Goal: Transaction & Acquisition: Subscribe to service/newsletter

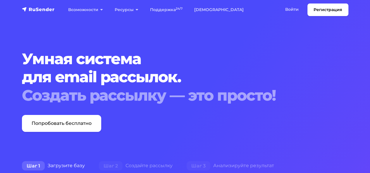
click at [292, 8] on link "Войти" at bounding box center [291, 10] width 25 height 12
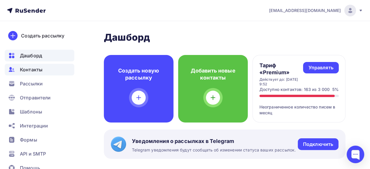
click at [33, 68] on span "Контакты" at bounding box center [31, 69] width 23 height 7
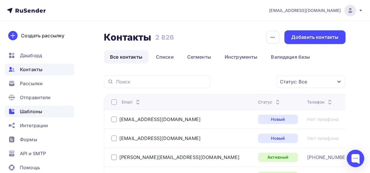
click at [33, 111] on span "Шаблоны" at bounding box center [31, 111] width 22 height 7
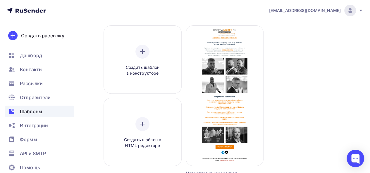
scroll to position [58, 0]
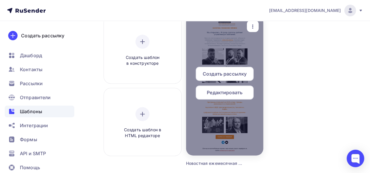
click at [253, 28] on icon "button" at bounding box center [252, 26] width 7 height 7
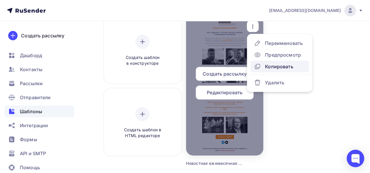
click at [279, 68] on div "Копировать" at bounding box center [279, 66] width 28 height 7
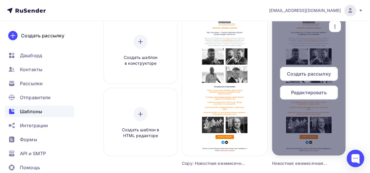
click at [316, 93] on span "Редактировать" at bounding box center [309, 92] width 36 height 7
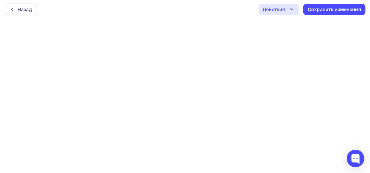
scroll to position [1, 0]
click at [289, 10] on icon "button" at bounding box center [291, 9] width 7 height 7
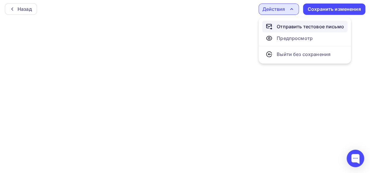
click at [288, 28] on div "Отправить тестовое письмо" at bounding box center [310, 26] width 67 height 7
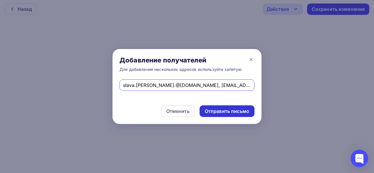
type input "slava.sapozhnikov.@gmail.com, info@horecainsider.ru"
click at [218, 112] on div "Отправить письмо" at bounding box center [227, 111] width 44 height 7
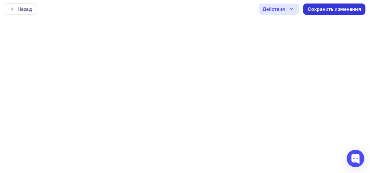
click at [341, 12] on div "Сохранить изменения" at bounding box center [334, 9] width 53 height 7
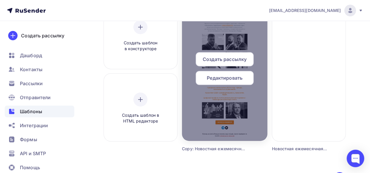
scroll to position [1, 0]
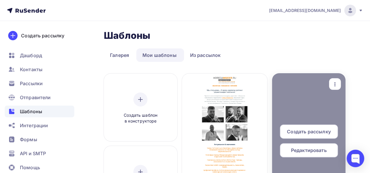
click at [294, 100] on div at bounding box center [308, 143] width 73 height 140
click at [302, 151] on span "Редактировать" at bounding box center [309, 150] width 36 height 7
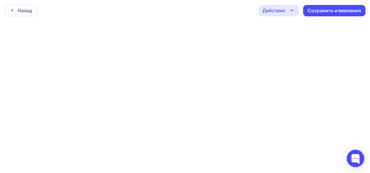
click at [279, 8] on div "Действия" at bounding box center [273, 10] width 23 height 7
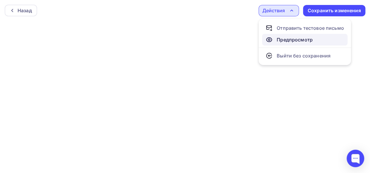
click at [289, 37] on div "Предпросмотр" at bounding box center [295, 39] width 36 height 7
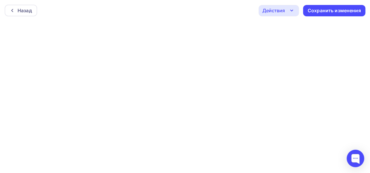
click at [288, 13] on icon "button" at bounding box center [291, 10] width 7 height 7
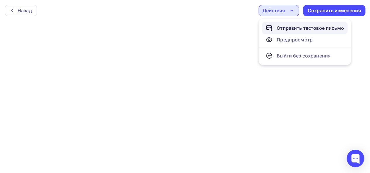
click at [286, 27] on div "Отправить тестовое письмо" at bounding box center [310, 28] width 67 height 7
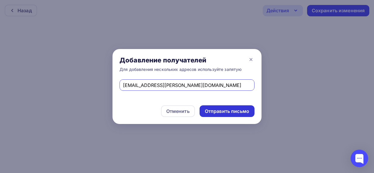
type input "slava.sapozhnikov@gmail.com"
click at [232, 110] on div "Отправить письмо" at bounding box center [227, 111] width 44 height 7
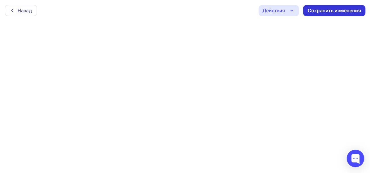
click at [326, 10] on div "Сохранить изменения" at bounding box center [334, 10] width 53 height 7
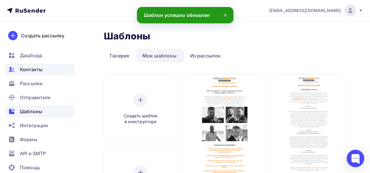
click at [28, 65] on div "Контакты" at bounding box center [40, 70] width 70 height 12
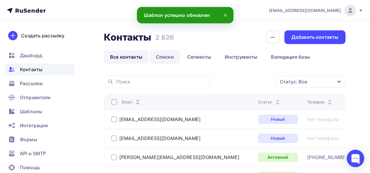
click at [163, 59] on link "Списки" at bounding box center [165, 56] width 30 height 13
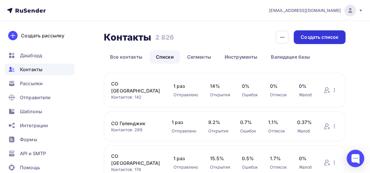
click at [325, 40] on div "Создать список" at bounding box center [320, 37] width 38 height 7
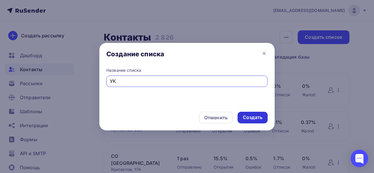
type input "УК"
click at [258, 117] on div "Создать" at bounding box center [253, 117] width 20 height 7
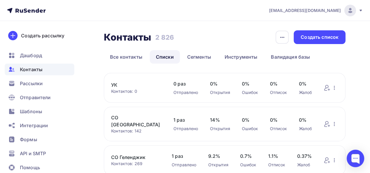
click at [116, 83] on link "УК" at bounding box center [136, 85] width 51 height 7
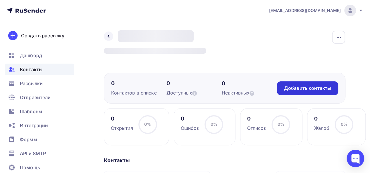
click at [291, 87] on div "Добавить контакты" at bounding box center [307, 88] width 47 height 7
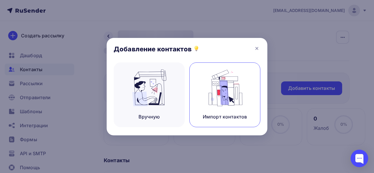
click at [221, 97] on img at bounding box center [225, 88] width 39 height 37
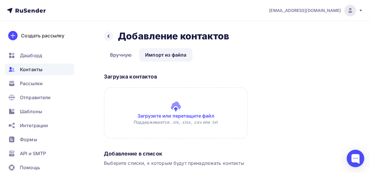
click at [178, 110] on input "file" at bounding box center [176, 112] width 144 height 51
click at [181, 109] on input "file" at bounding box center [176, 112] width 144 height 51
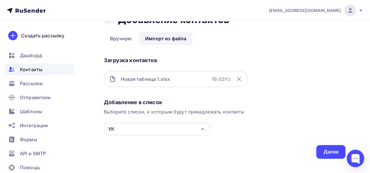
scroll to position [25, 0]
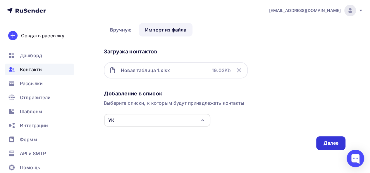
click at [334, 141] on div "Далее" at bounding box center [330, 143] width 15 height 7
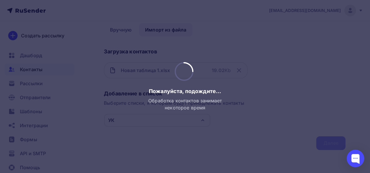
scroll to position [0, 0]
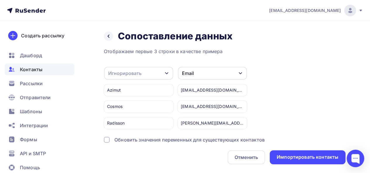
click at [137, 73] on div "Игнорировать" at bounding box center [124, 73] width 33 height 7
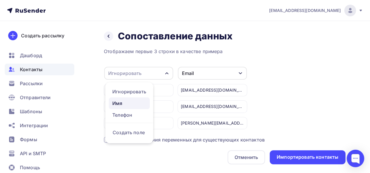
click at [118, 101] on div "Имя" at bounding box center [129, 103] width 34 height 7
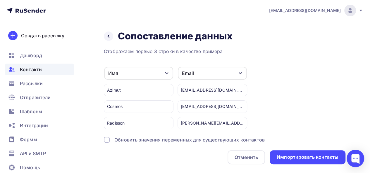
click at [135, 141] on div "Обновить значения переменных для существующих контактов" at bounding box center [189, 140] width 150 height 7
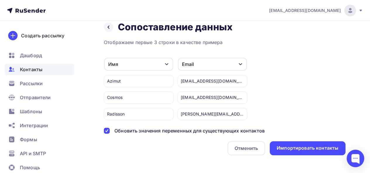
scroll to position [14, 0]
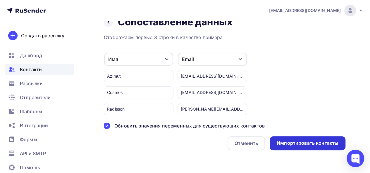
click at [311, 141] on div "Импортировать контакты" at bounding box center [308, 143] width 62 height 7
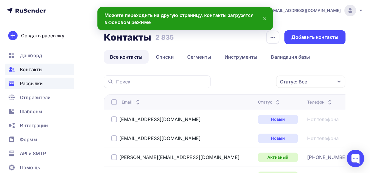
click at [32, 83] on span "Рассылки" at bounding box center [31, 83] width 23 height 7
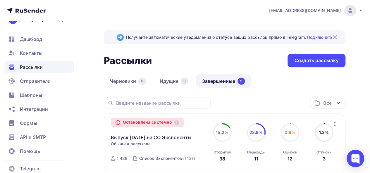
scroll to position [25, 0]
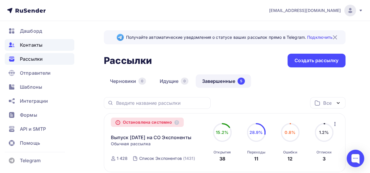
click at [25, 39] on div "Контакты" at bounding box center [40, 45] width 70 height 12
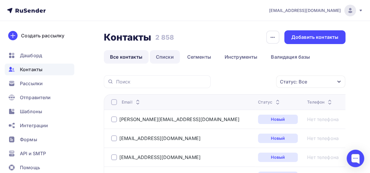
click at [170, 58] on link "Списки" at bounding box center [165, 56] width 30 height 13
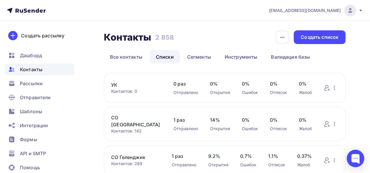
click at [113, 82] on link "УК" at bounding box center [136, 85] width 51 height 7
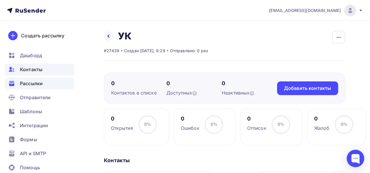
click at [32, 83] on span "Рассылки" at bounding box center [31, 83] width 23 height 7
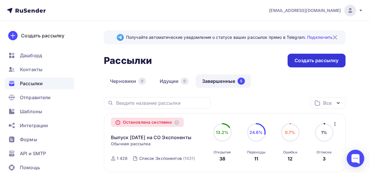
click at [300, 60] on div "Создать рассылку" at bounding box center [316, 60] width 44 height 7
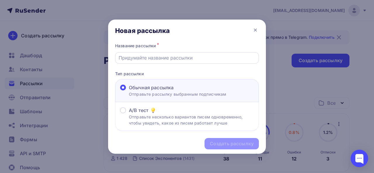
click at [159, 55] on input "text" at bounding box center [187, 57] width 137 height 7
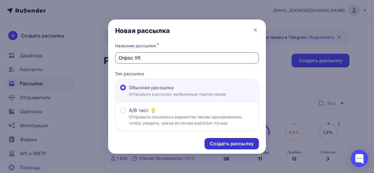
type input "Опрос УК"
click at [242, 144] on div "Создать рассылку" at bounding box center [232, 144] width 44 height 7
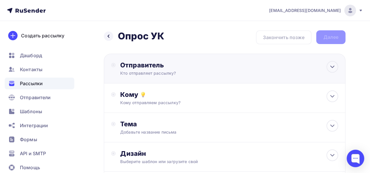
click at [324, 68] on div "Отправитель Кто отправляет рассылку? Email * info@horecainsider.ru info@horecai…" at bounding box center [224, 69] width 241 height 30
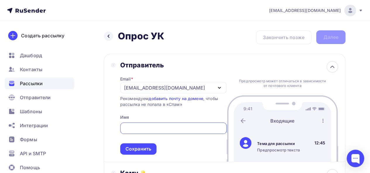
click at [150, 127] on input "text" at bounding box center [173, 128] width 100 height 7
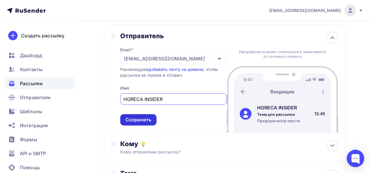
type input "HORECA INSIDER"
click at [137, 119] on div "Сохранить" at bounding box center [138, 120] width 26 height 7
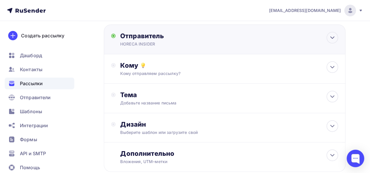
scroll to position [0, 0]
click at [336, 69] on div at bounding box center [332, 67] width 12 height 12
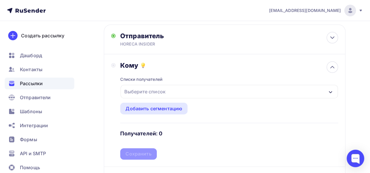
click at [226, 90] on div "Выберите список" at bounding box center [228, 91] width 217 height 13
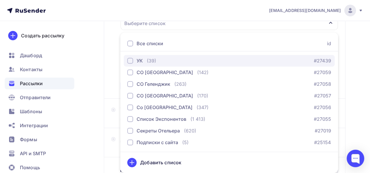
click at [131, 61] on div "button" at bounding box center [130, 61] width 6 height 6
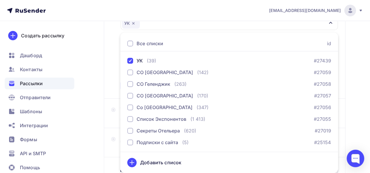
click at [354, 71] on div "Назад Опрос УК Опрос УК Закончить позже Далее Отправитель HORECA INSIDER Email …" at bounding box center [185, 73] width 370 height 301
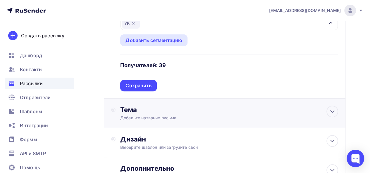
click at [182, 109] on div "Тема" at bounding box center [177, 110] width 115 height 8
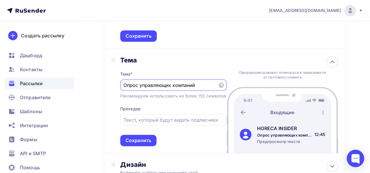
scroll to position [156, 0]
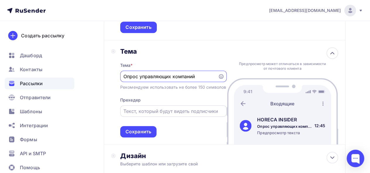
type input "Опрос управляющих компаний"
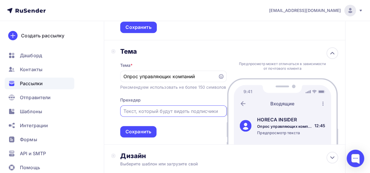
click at [130, 115] on input "text" at bounding box center [173, 111] width 100 height 7
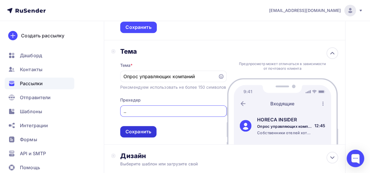
type input "Собственники отелей хотят знать, что вы думаете о рынке гостиничного управления"
click at [134, 135] on div "Сохранить" at bounding box center [138, 132] width 26 height 7
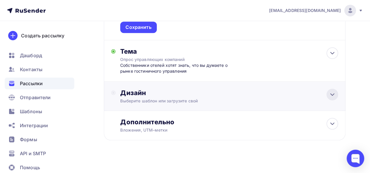
click at [331, 95] on icon at bounding box center [332, 95] width 4 height 2
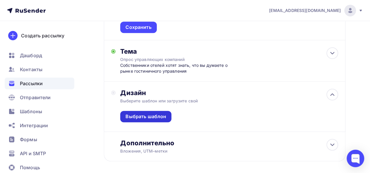
click at [140, 116] on div "Выбрать шаблон" at bounding box center [145, 116] width 41 height 7
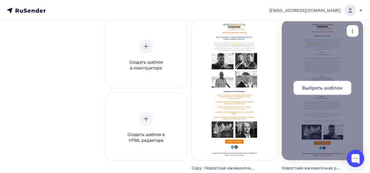
scroll to position [58, 0]
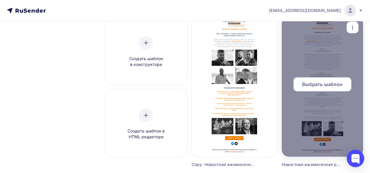
click at [326, 81] on div "Выбрать шаблон" at bounding box center [322, 84] width 58 height 14
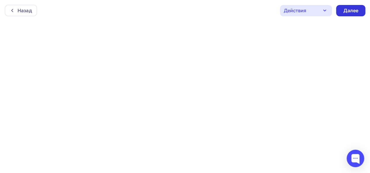
click at [348, 10] on div "Далее" at bounding box center [350, 10] width 15 height 7
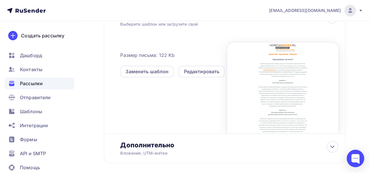
scroll to position [117, 0]
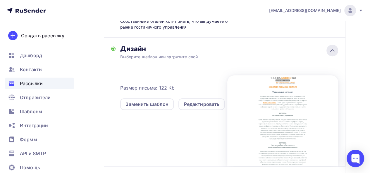
click at [330, 50] on icon at bounding box center [332, 50] width 7 height 7
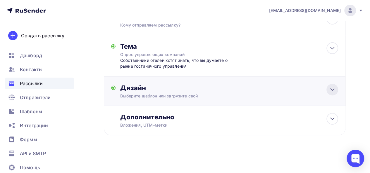
scroll to position [78, 0]
click at [330, 117] on icon at bounding box center [332, 118] width 7 height 7
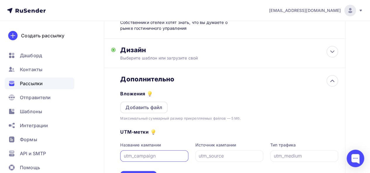
scroll to position [107, 0]
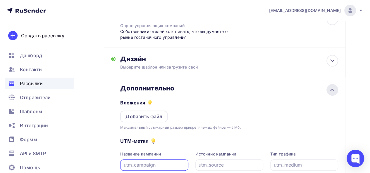
click at [334, 92] on icon at bounding box center [332, 90] width 7 height 7
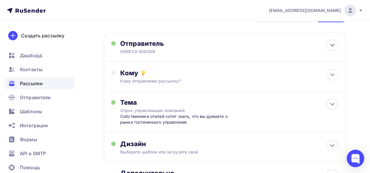
scroll to position [78, 0]
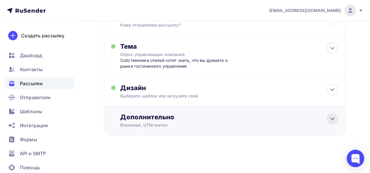
click at [329, 119] on icon at bounding box center [332, 118] width 7 height 7
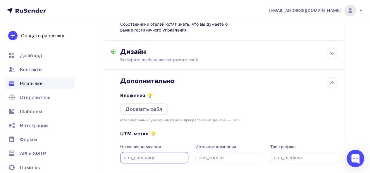
scroll to position [165, 0]
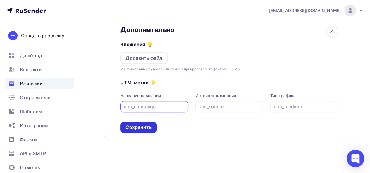
click at [147, 129] on div "Сохранить" at bounding box center [138, 127] width 26 height 7
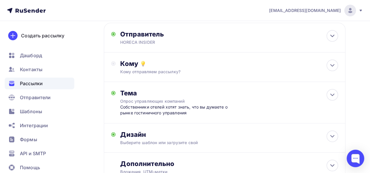
scroll to position [0, 0]
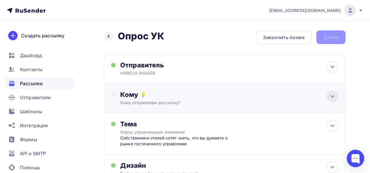
click at [331, 96] on icon at bounding box center [332, 97] width 4 height 2
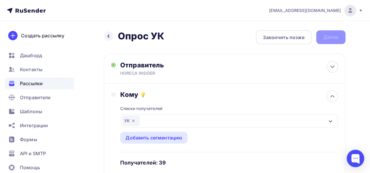
click at [189, 118] on div "УК" at bounding box center [228, 120] width 217 height 13
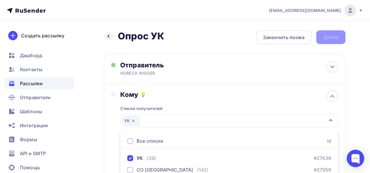
scroll to position [98, 0]
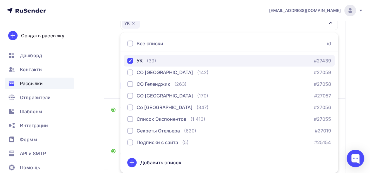
click at [144, 62] on div "УК (39)" at bounding box center [141, 60] width 29 height 7
click at [141, 61] on div "УК" at bounding box center [140, 60] width 6 height 7
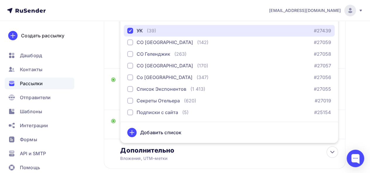
scroll to position [161, 0]
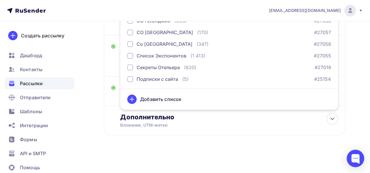
click at [361, 67] on div "Назад Опрос УК Опрос УК Закончить позже Далее Отправитель HORECA INSIDER Email …" at bounding box center [185, 16] width 370 height 313
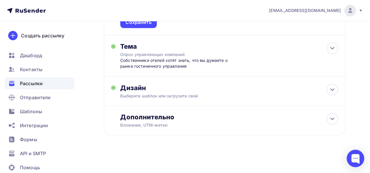
scroll to position [103, 0]
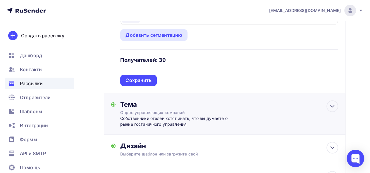
drag, startPoint x: 142, startPoint y: 81, endPoint x: 147, endPoint y: 83, distance: 6.1
click at [142, 81] on div "Сохранить" at bounding box center [138, 80] width 26 height 7
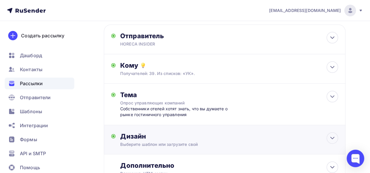
scroll to position [0, 0]
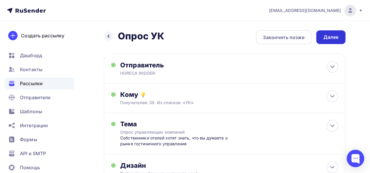
click at [327, 36] on div "Далее" at bounding box center [330, 37] width 15 height 7
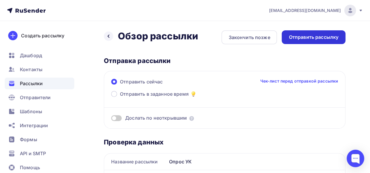
click at [304, 37] on div "Отправить рассылку" at bounding box center [314, 37] width 50 height 7
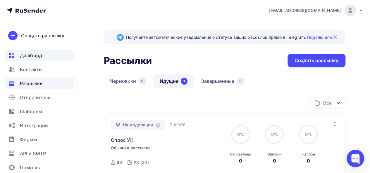
click at [22, 56] on span "Дашборд" at bounding box center [31, 55] width 22 height 7
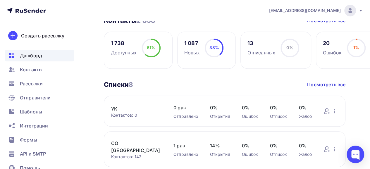
scroll to position [175, 0]
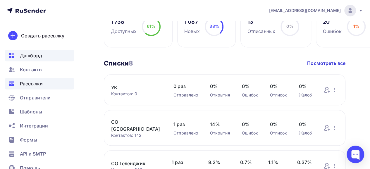
click at [34, 86] on span "Рассылки" at bounding box center [31, 83] width 23 height 7
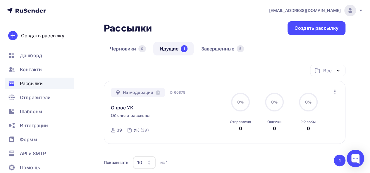
scroll to position [58, 0]
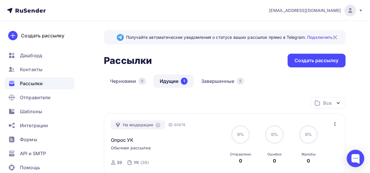
scroll to position [29, 0]
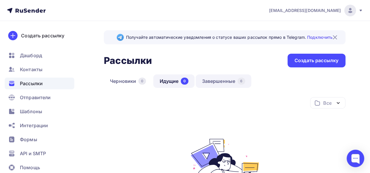
click at [214, 80] on link "Завершенные 6" at bounding box center [224, 81] width 56 height 13
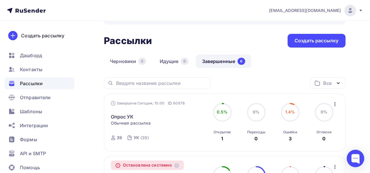
scroll to position [29, 0]
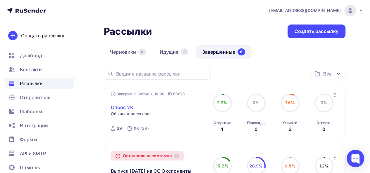
click at [122, 108] on link "Опрос УК" at bounding box center [122, 107] width 23 height 7
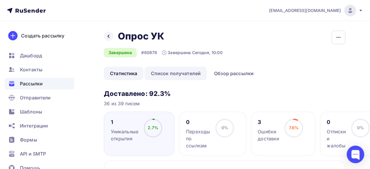
click at [178, 76] on link "Список получателей" at bounding box center [175, 73] width 62 height 13
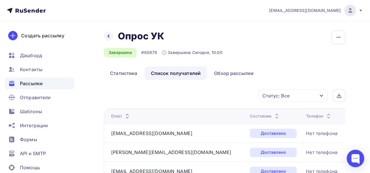
click at [289, 93] on div "Статус: Все" at bounding box center [275, 95] width 27 height 7
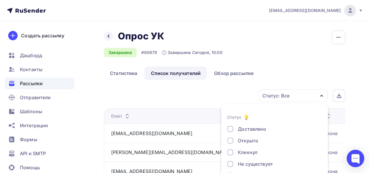
scroll to position [33, 0]
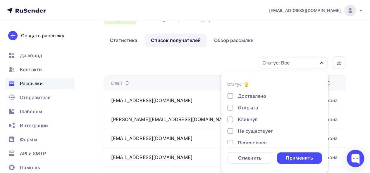
click at [251, 109] on div "Открыто" at bounding box center [248, 107] width 20 height 7
click at [301, 158] on div "Применить" at bounding box center [299, 158] width 27 height 7
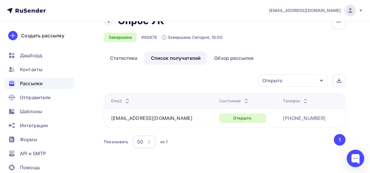
scroll to position [15, 0]
click at [269, 80] on div "Открыто" at bounding box center [272, 81] width 20 height 7
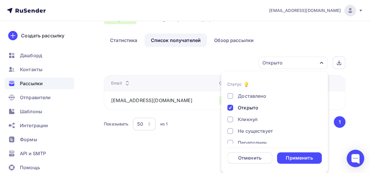
click at [249, 108] on div "Открыто" at bounding box center [248, 107] width 20 height 7
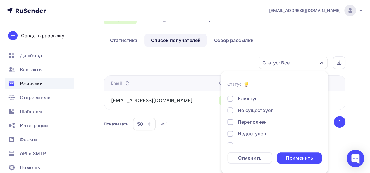
scroll to position [29, 0]
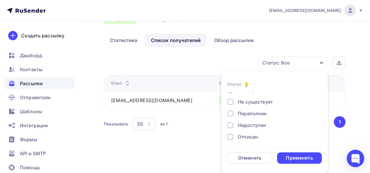
click at [253, 102] on div "Не существует" at bounding box center [255, 102] width 35 height 7
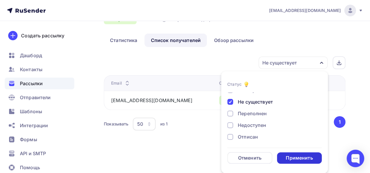
click at [306, 153] on div "Применить" at bounding box center [299, 158] width 45 height 11
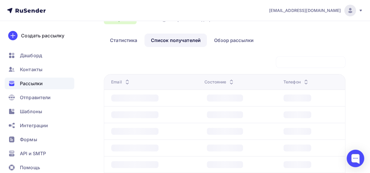
scroll to position [33, 0]
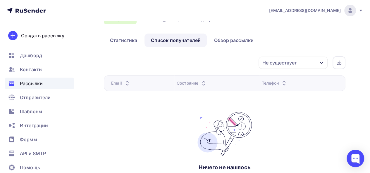
click at [275, 62] on div "Не существует" at bounding box center [279, 62] width 34 height 7
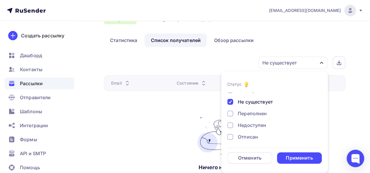
click at [249, 125] on div "Недоступен" at bounding box center [252, 125] width 28 height 7
click at [242, 103] on div "Не существует" at bounding box center [255, 102] width 35 height 7
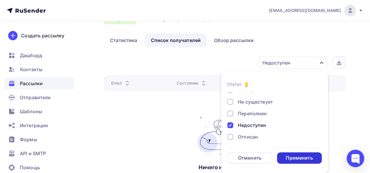
click at [304, 161] on div "Применить" at bounding box center [299, 158] width 27 height 7
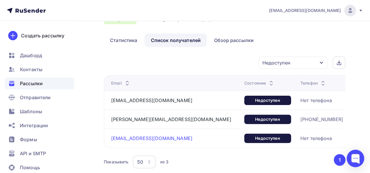
click at [168, 139] on link "[EMAIL_ADDRESS][DOMAIN_NAME]" at bounding box center [151, 139] width 81 height 6
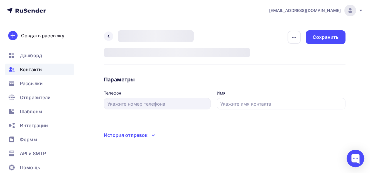
type input "Alean"
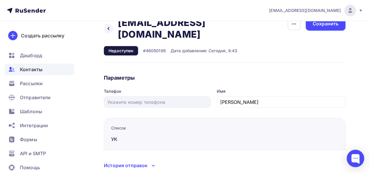
scroll to position [21, 0]
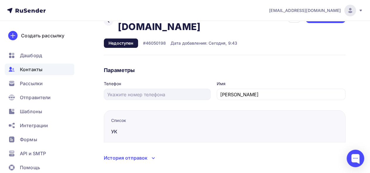
click at [137, 141] on div "Назад marketing@aleancollection.ru marketing@aleancollection.ru Удалить Недосту…" at bounding box center [224, 85] width 241 height 153
click at [137, 155] on div "История отправок" at bounding box center [126, 158] width 44 height 7
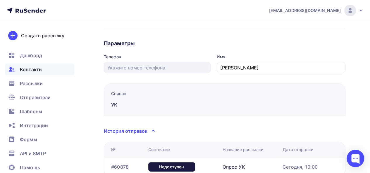
scroll to position [80, 0]
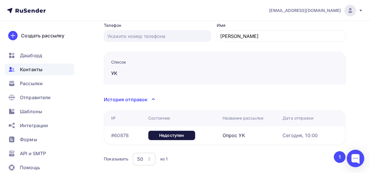
click at [27, 69] on span "Контакты" at bounding box center [31, 69] width 23 height 7
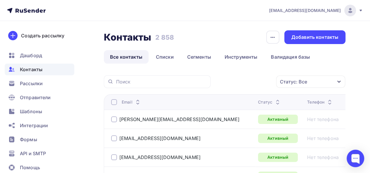
click at [312, 84] on div "Статус: Все" at bounding box center [310, 82] width 69 height 12
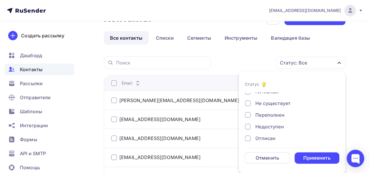
scroll to position [29, 0]
click at [272, 113] on div "Недоступен" at bounding box center [269, 113] width 28 height 7
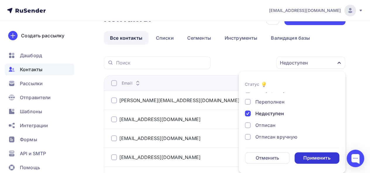
click at [314, 154] on div "Применить" at bounding box center [316, 158] width 45 height 11
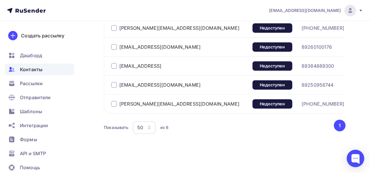
scroll to position [56, 0]
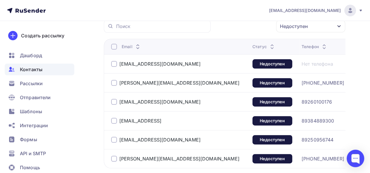
click at [114, 47] on div at bounding box center [114, 47] width 6 height 6
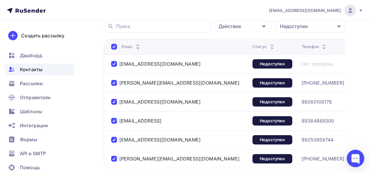
click at [241, 25] on div "Действие" at bounding box center [229, 26] width 23 height 7
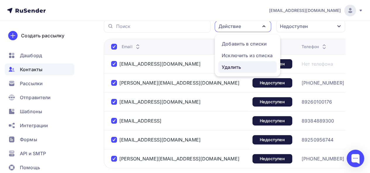
click at [233, 67] on div "Удалить" at bounding box center [231, 67] width 19 height 7
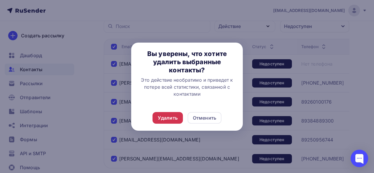
click at [171, 117] on div "Удалить" at bounding box center [168, 118] width 20 height 7
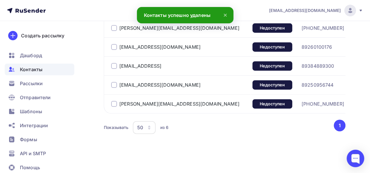
scroll to position [114, 0]
click at [32, 54] on span "Дашборд" at bounding box center [31, 55] width 22 height 7
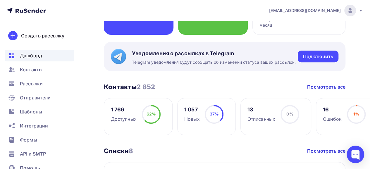
scroll to position [175, 0]
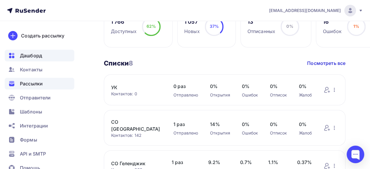
click at [36, 84] on span "Рассылки" at bounding box center [31, 83] width 23 height 7
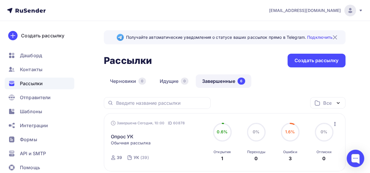
click at [215, 82] on link "Завершенные 6" at bounding box center [224, 81] width 56 height 13
click at [214, 80] on link "Завершенные 6" at bounding box center [224, 81] width 56 height 13
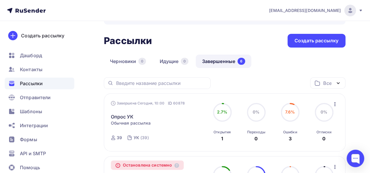
scroll to position [29, 0]
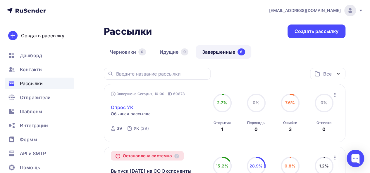
click at [121, 109] on link "Опрос УК" at bounding box center [122, 107] width 23 height 7
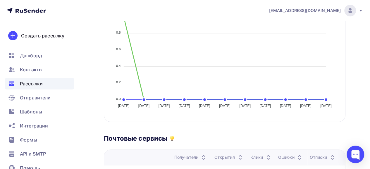
scroll to position [105, 0]
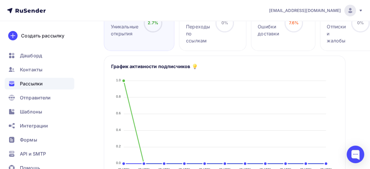
click at [34, 83] on span "Рассылки" at bounding box center [31, 83] width 23 height 7
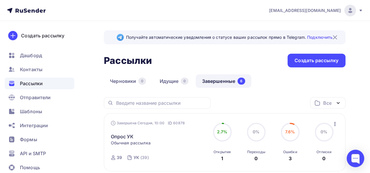
click at [211, 80] on link "Завершенные 6" at bounding box center [224, 81] width 56 height 13
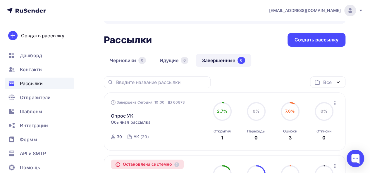
scroll to position [29, 0]
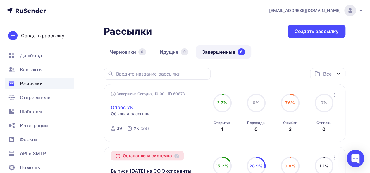
click at [122, 106] on link "Опрос УК" at bounding box center [122, 107] width 23 height 7
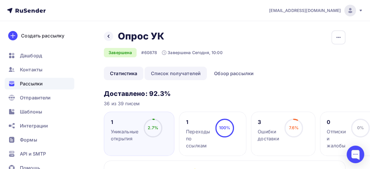
click at [181, 68] on link "Список получателей" at bounding box center [175, 73] width 62 height 13
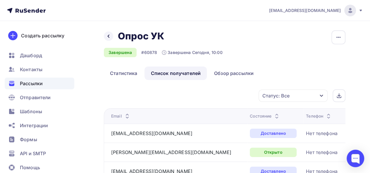
click at [297, 91] on div "Статус: Все" at bounding box center [292, 96] width 69 height 12
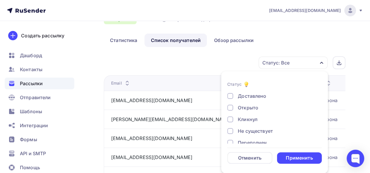
click at [247, 119] on div "Кликнул" at bounding box center [248, 119] width 20 height 7
click at [300, 160] on div "Применить" at bounding box center [299, 158] width 27 height 7
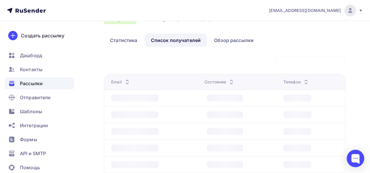
scroll to position [15, 0]
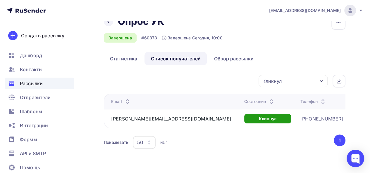
click at [275, 82] on div "Кликнул" at bounding box center [271, 81] width 19 height 7
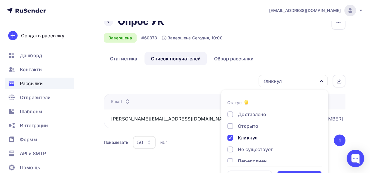
scroll to position [33, 0]
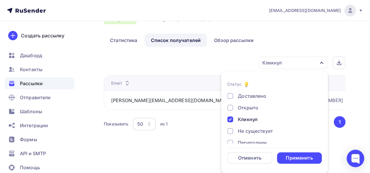
click at [248, 122] on div "Кликнул" at bounding box center [248, 119] width 20 height 7
click at [248, 96] on div "Доставлено" at bounding box center [252, 96] width 28 height 7
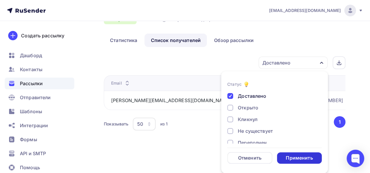
click at [306, 162] on div "Применить" at bounding box center [299, 158] width 45 height 11
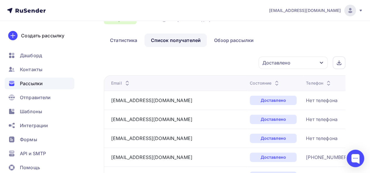
click at [277, 61] on div "Доставлено" at bounding box center [276, 62] width 28 height 7
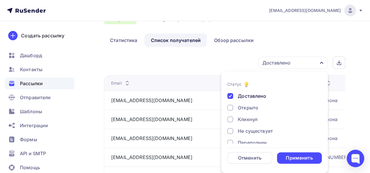
click at [247, 108] on div "Открыто" at bounding box center [248, 107] width 20 height 7
click at [227, 95] on div at bounding box center [230, 96] width 6 height 6
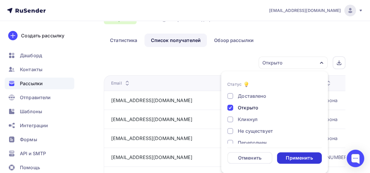
click at [294, 157] on div "Применить" at bounding box center [299, 158] width 27 height 7
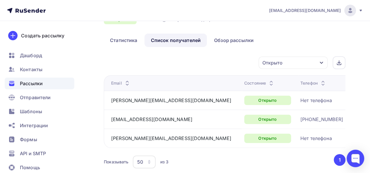
click at [26, 82] on span "Рассылки" at bounding box center [31, 83] width 23 height 7
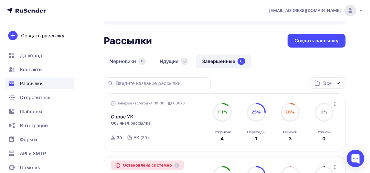
scroll to position [29, 0]
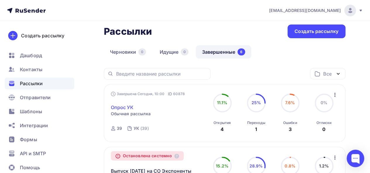
click at [123, 108] on link "Опрос УК" at bounding box center [122, 107] width 23 height 7
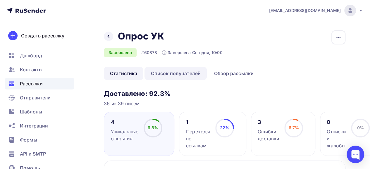
click at [180, 75] on link "Список получателей" at bounding box center [175, 73] width 62 height 13
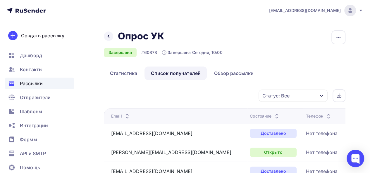
click at [294, 95] on div "Статус: Все" at bounding box center [292, 96] width 69 height 12
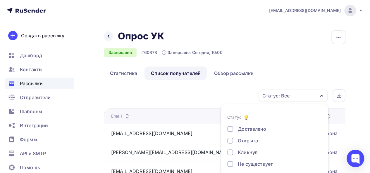
scroll to position [33, 0]
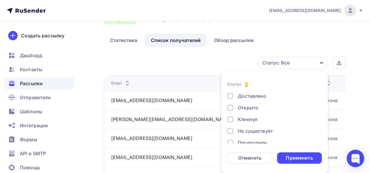
click at [246, 105] on div "Открыто" at bounding box center [248, 107] width 20 height 7
click at [307, 159] on div "Применить" at bounding box center [299, 158] width 27 height 7
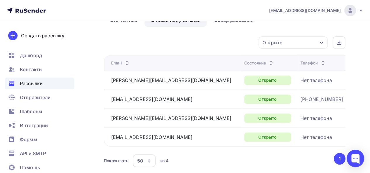
scroll to position [62, 0]
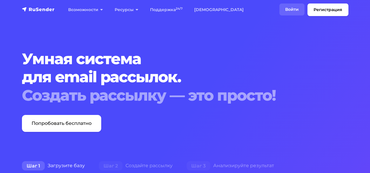
click at [291, 8] on link "Войти" at bounding box center [291, 10] width 25 height 12
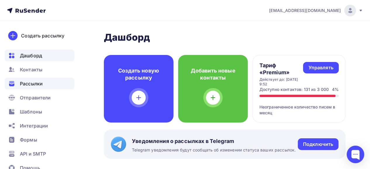
click at [37, 83] on span "Рассылки" at bounding box center [31, 83] width 23 height 7
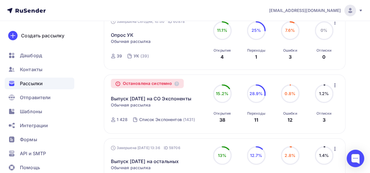
scroll to position [29, 0]
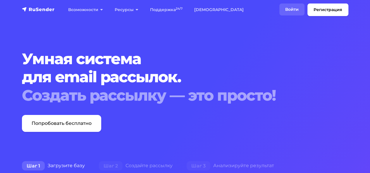
click at [291, 10] on link "Войти" at bounding box center [291, 10] width 25 height 12
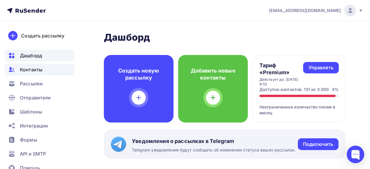
click at [31, 69] on span "Контакты" at bounding box center [31, 69] width 23 height 7
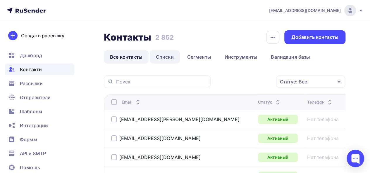
click at [167, 58] on link "Списки" at bounding box center [165, 56] width 30 height 13
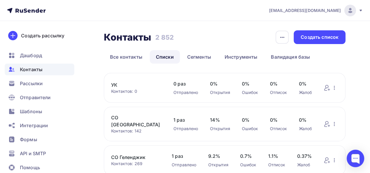
click at [113, 85] on link "УК" at bounding box center [136, 85] width 51 height 7
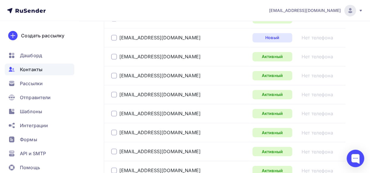
scroll to position [468, 0]
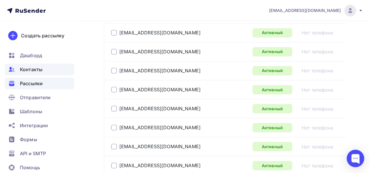
click at [28, 81] on span "Рассылки" at bounding box center [31, 83] width 23 height 7
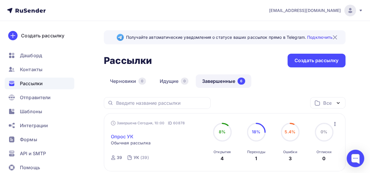
click at [122, 136] on link "Опрос УК" at bounding box center [122, 136] width 23 height 7
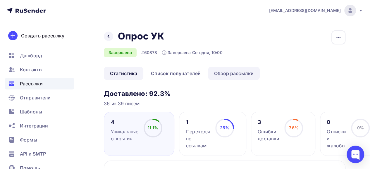
click at [239, 70] on link "Обзор рассылки" at bounding box center [234, 73] width 52 height 13
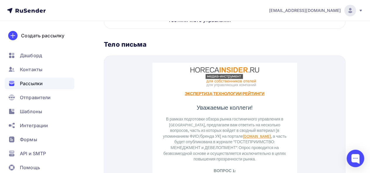
scroll to position [230, 0]
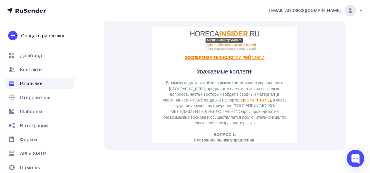
click at [242, 93] on p "В рамках подготовки обзора рынка гостиничного управления в [GEOGRAPHIC_DATA], п…" at bounding box center [224, 96] width 130 height 46
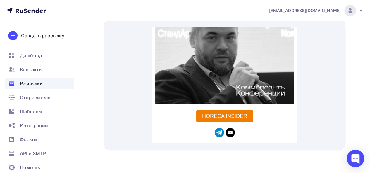
scroll to position [515, 0]
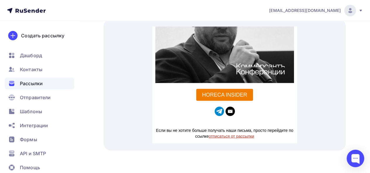
click at [35, 83] on span "Рассылки" at bounding box center [31, 83] width 23 height 7
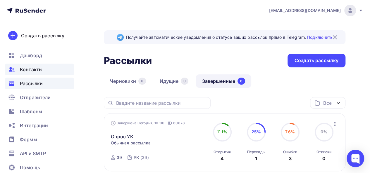
click at [23, 68] on span "Контакты" at bounding box center [31, 69] width 23 height 7
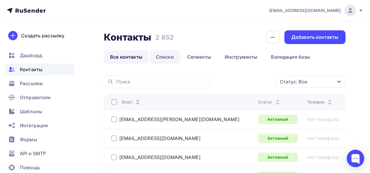
click at [170, 61] on link "Списки" at bounding box center [165, 56] width 30 height 13
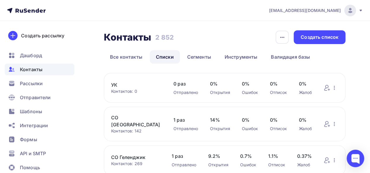
click at [114, 84] on link "УК" at bounding box center [136, 85] width 51 height 7
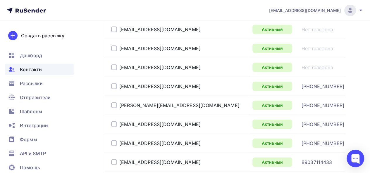
scroll to position [789, 0]
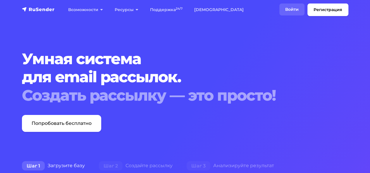
click at [291, 8] on link "Войти" at bounding box center [291, 10] width 25 height 12
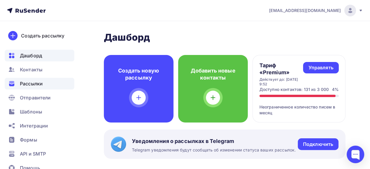
click at [34, 82] on span "Рассылки" at bounding box center [31, 83] width 23 height 7
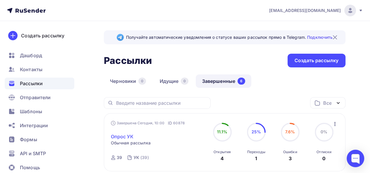
click at [125, 137] on link "Опрос УК" at bounding box center [122, 136] width 23 height 7
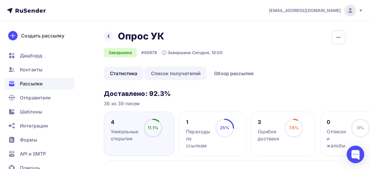
click at [176, 75] on link "Список получателей" at bounding box center [175, 73] width 62 height 13
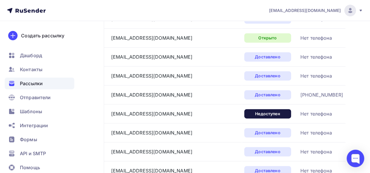
scroll to position [117, 0]
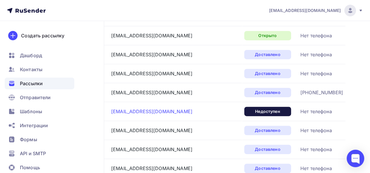
drag, startPoint x: 188, startPoint y: 111, endPoint x: 132, endPoint y: 111, distance: 56.1
click at [132, 111] on div "[EMAIL_ADDRESS][DOMAIN_NAME]" at bounding box center [175, 111] width 128 height 9
copy link "vezhan-hospitality.com"
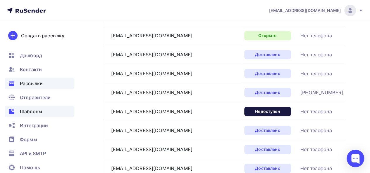
click at [33, 111] on span "Шаблоны" at bounding box center [31, 111] width 22 height 7
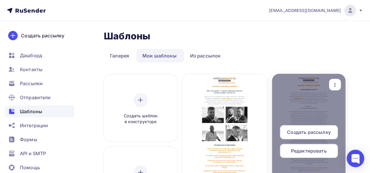
click at [307, 150] on span "Редактировать" at bounding box center [309, 151] width 36 height 7
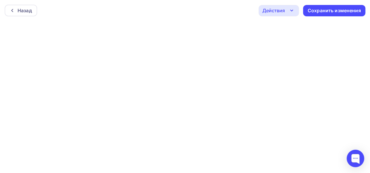
click at [270, 10] on div "Действия" at bounding box center [273, 10] width 23 height 7
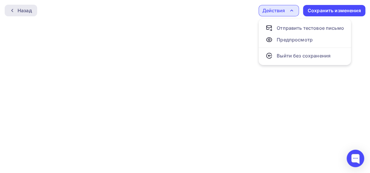
click at [21, 10] on div "Назад" at bounding box center [25, 10] width 14 height 7
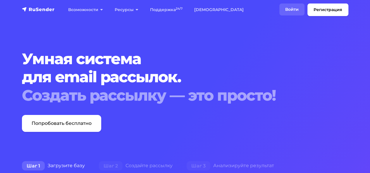
click at [289, 7] on link "Войти" at bounding box center [291, 10] width 25 height 12
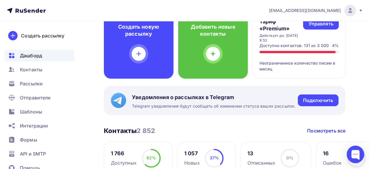
scroll to position [88, 0]
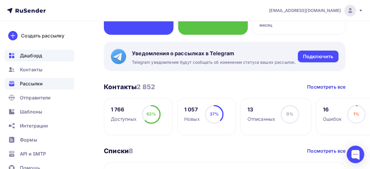
click at [33, 81] on span "Рассылки" at bounding box center [31, 83] width 23 height 7
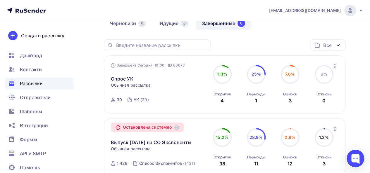
scroll to position [58, 0]
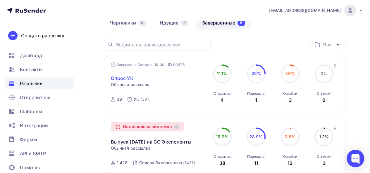
click at [124, 79] on link "Опрос УК" at bounding box center [122, 78] width 23 height 7
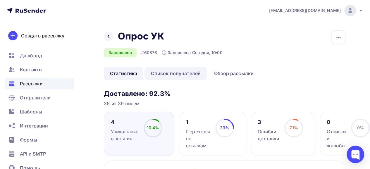
click at [178, 74] on link "Список получателей" at bounding box center [175, 73] width 62 height 13
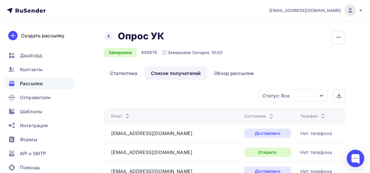
click at [282, 94] on div "Статус: Все" at bounding box center [275, 95] width 27 height 7
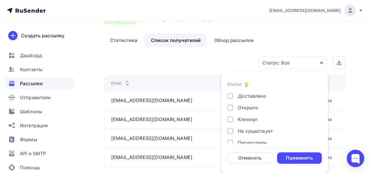
click at [256, 108] on div "Открыто" at bounding box center [248, 107] width 20 height 7
click at [308, 159] on div "Применить" at bounding box center [299, 158] width 27 height 7
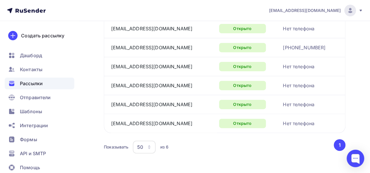
scroll to position [109, 0]
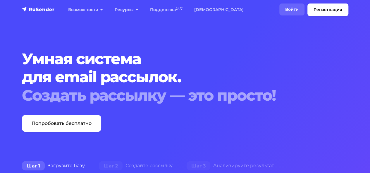
click at [295, 11] on link "Войти" at bounding box center [291, 10] width 25 height 12
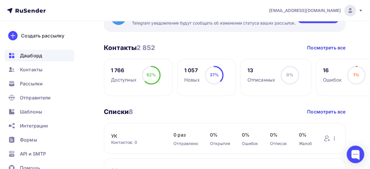
scroll to position [205, 0]
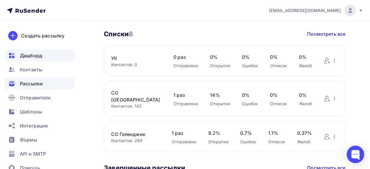
click at [28, 86] on span "Рассылки" at bounding box center [31, 83] width 23 height 7
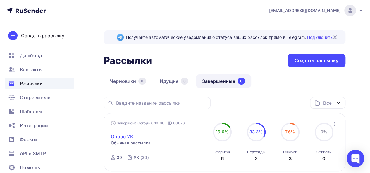
click at [125, 136] on link "Опрос УК" at bounding box center [122, 136] width 23 height 7
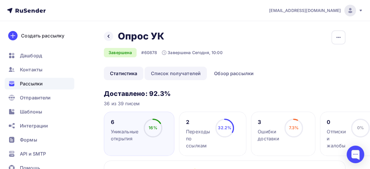
click at [181, 73] on link "Список получателей" at bounding box center [175, 73] width 62 height 13
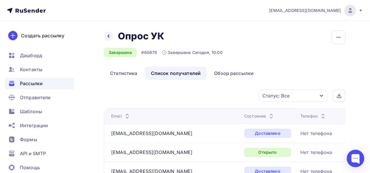
click at [291, 96] on div "Статус: Все" at bounding box center [292, 96] width 69 height 12
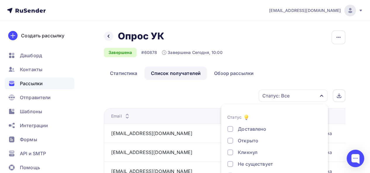
scroll to position [33, 0]
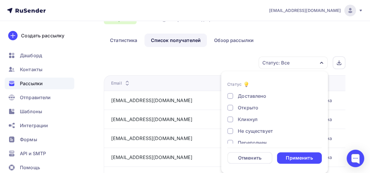
click at [239, 108] on div "Открыто" at bounding box center [248, 107] width 20 height 7
click at [296, 158] on div "Применить" at bounding box center [299, 158] width 27 height 7
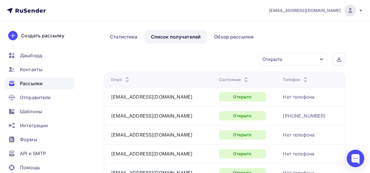
scroll to position [3, 0]
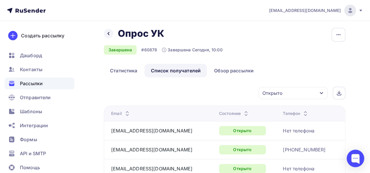
click at [301, 95] on div "Открыто" at bounding box center [292, 93] width 69 height 12
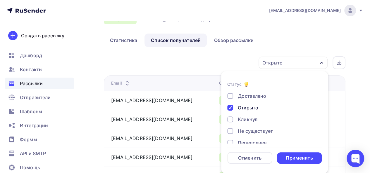
click at [241, 118] on div "Кликнул" at bounding box center [248, 119] width 20 height 7
click at [242, 111] on div "Доставлено Открыто Кликнул Не существует Переполнен Недоступен Отписан [GEOGRAP…" at bounding box center [274, 143] width 94 height 101
click at [242, 110] on div "Открыто" at bounding box center [248, 107] width 20 height 7
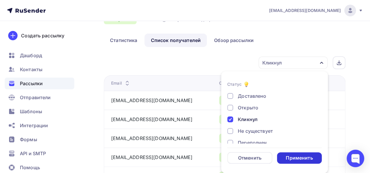
click at [301, 155] on div "Применить" at bounding box center [299, 158] width 27 height 7
